Goal: Information Seeking & Learning: Learn about a topic

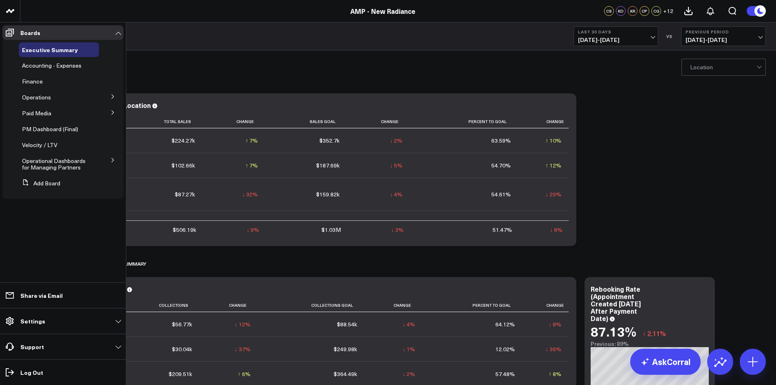
click at [112, 99] on icon at bounding box center [112, 96] width 5 height 5
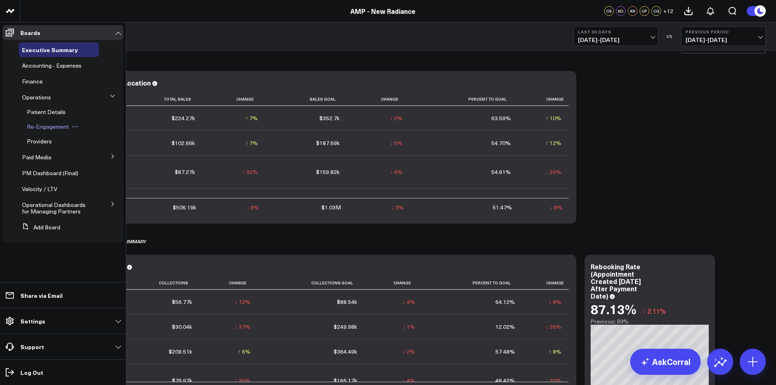
scroll to position [41, 0]
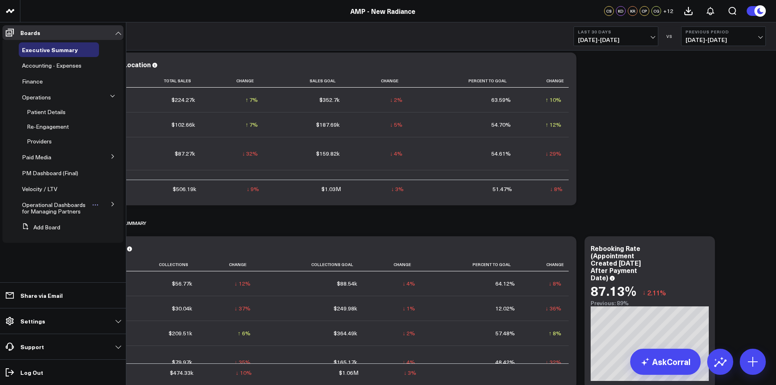
click at [70, 209] on span "Operational Dashboards for Managing Partners" at bounding box center [54, 208] width 64 height 14
click at [113, 207] on icon at bounding box center [112, 204] width 5 height 5
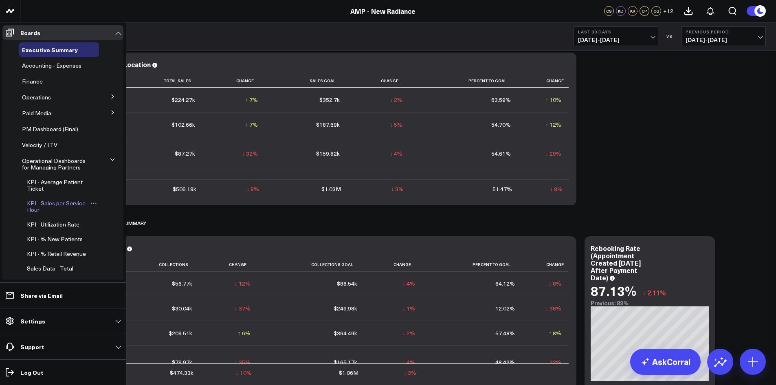
click at [55, 203] on span "KPI - Sales per Service Hour" at bounding box center [56, 206] width 59 height 14
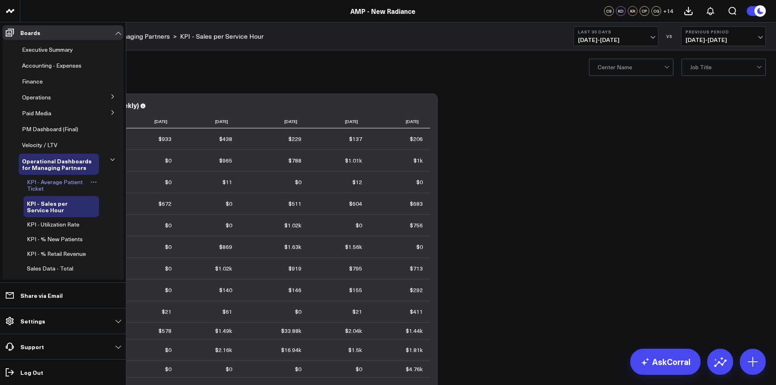
click at [75, 181] on span "KPI - Average Patient Ticket" at bounding box center [55, 185] width 56 height 14
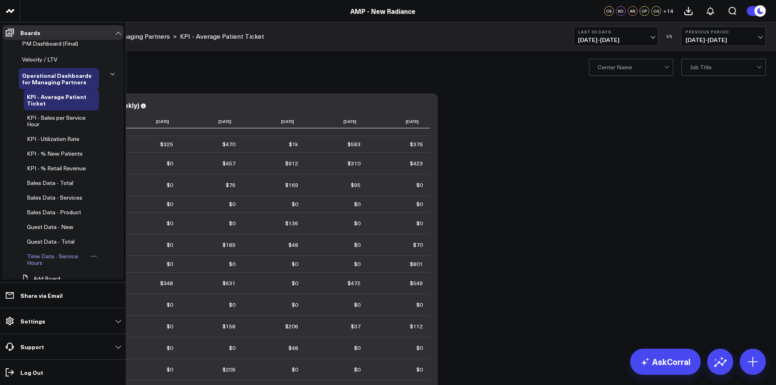
scroll to position [71, 0]
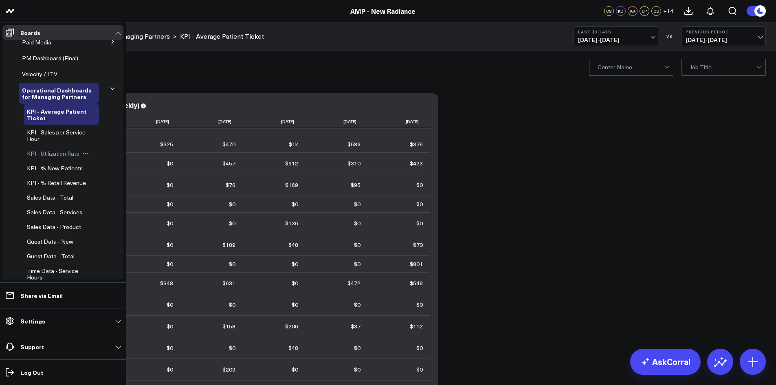
click at [57, 150] on span "KPI - Utilization Rate" at bounding box center [53, 154] width 53 height 8
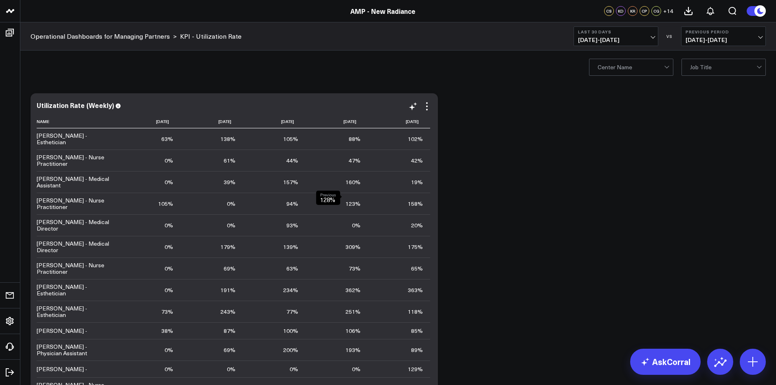
click at [357, 202] on div "123% Previous 128%" at bounding box center [353, 204] width 15 height 8
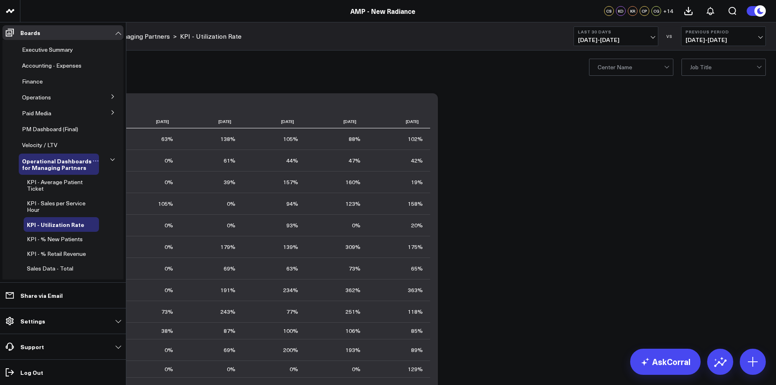
click at [43, 167] on span "Operational Dashboards for Managing Partners" at bounding box center [57, 164] width 70 height 15
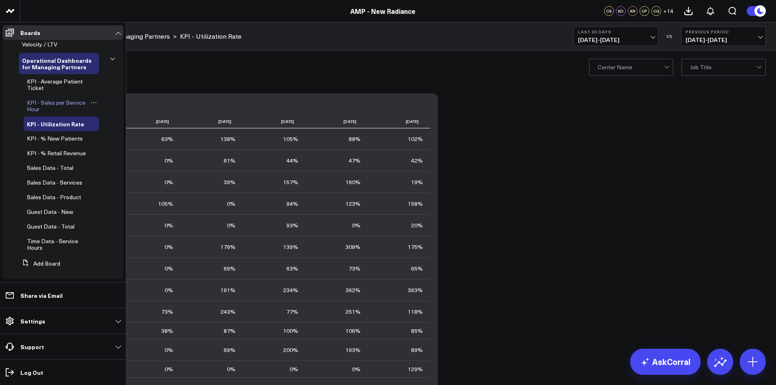
scroll to position [112, 0]
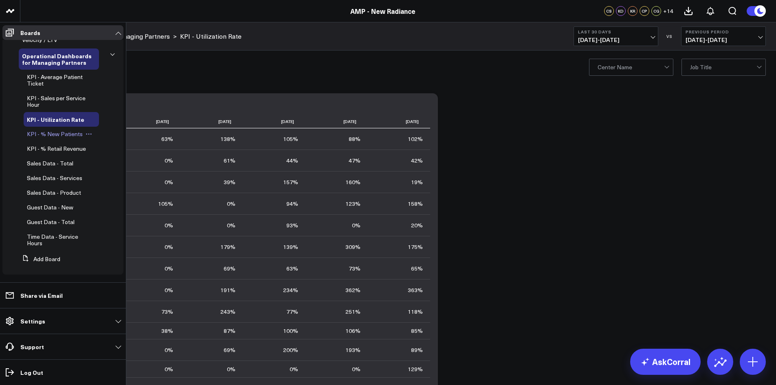
click at [51, 130] on span "KPI - % New Patients" at bounding box center [55, 134] width 56 height 8
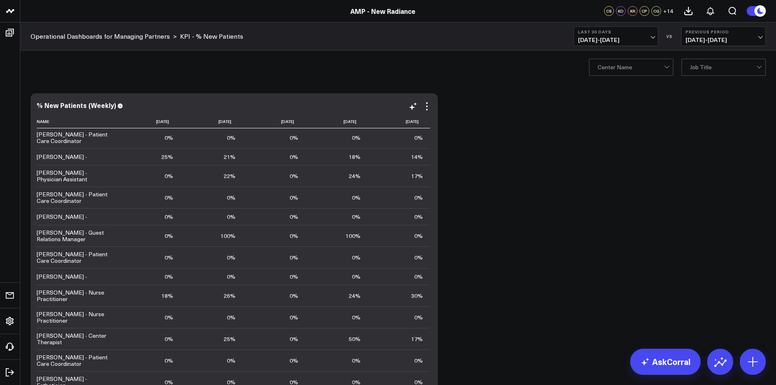
scroll to position [230, 0]
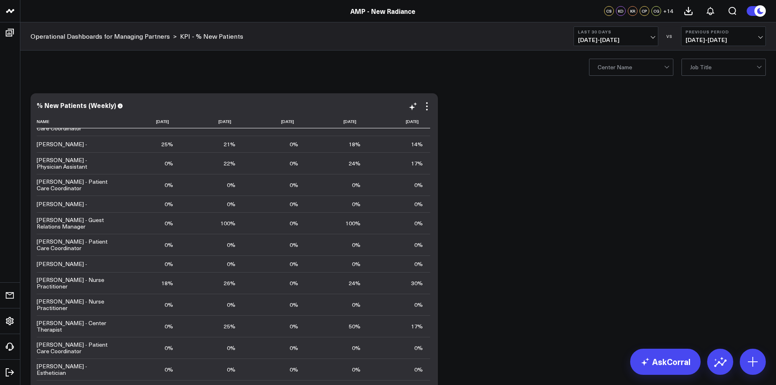
click at [387, 196] on td "0% Previous 0%" at bounding box center [399, 204] width 62 height 17
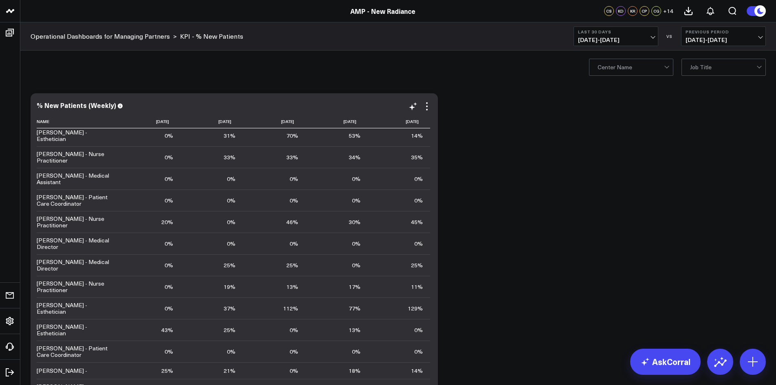
scroll to position [0, 0]
